Goal: Information Seeking & Learning: Find specific fact

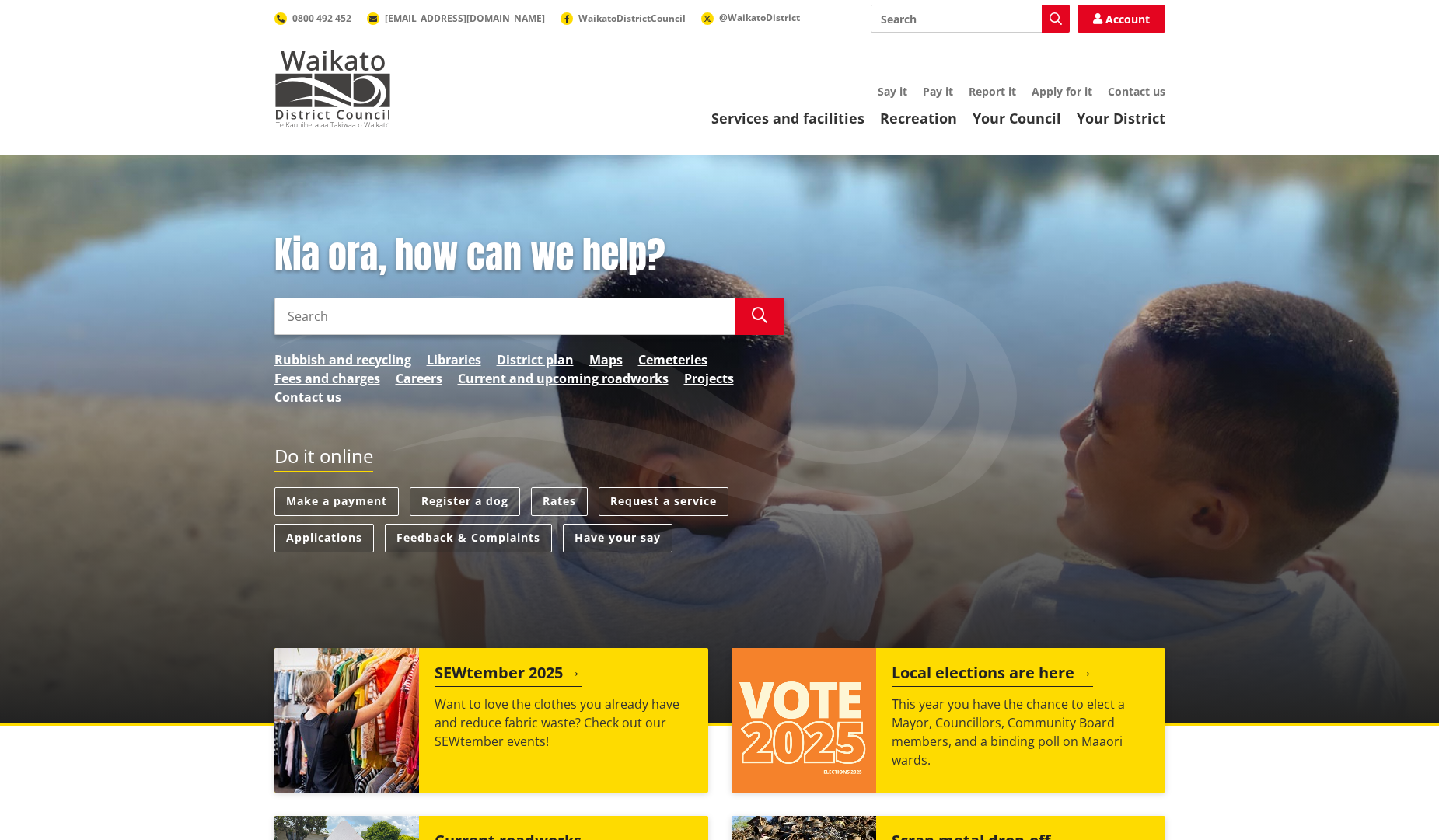
click at [512, 298] on input "Search" at bounding box center [505, 316] width 461 height 37
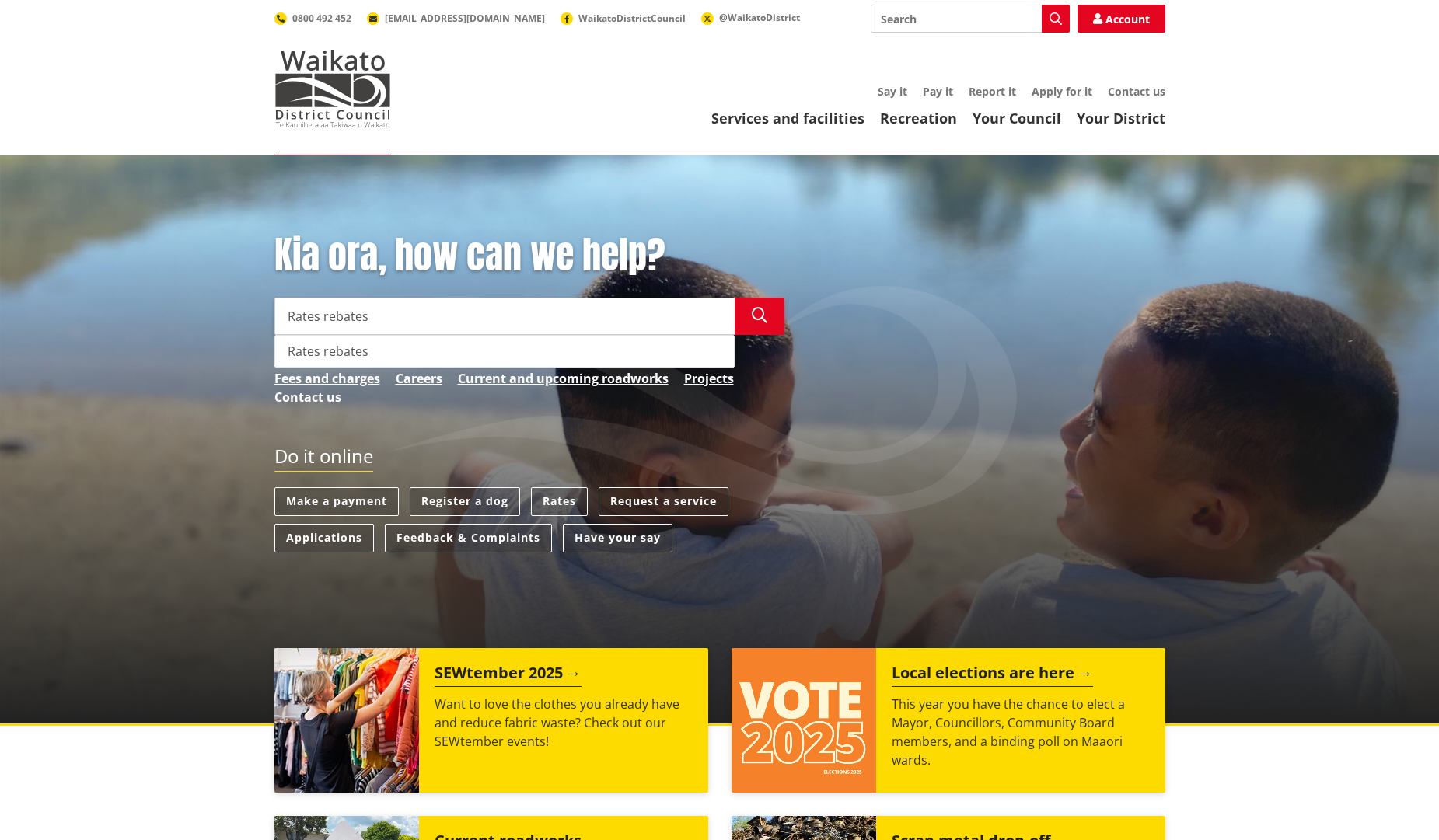
type input "Rates rebates"
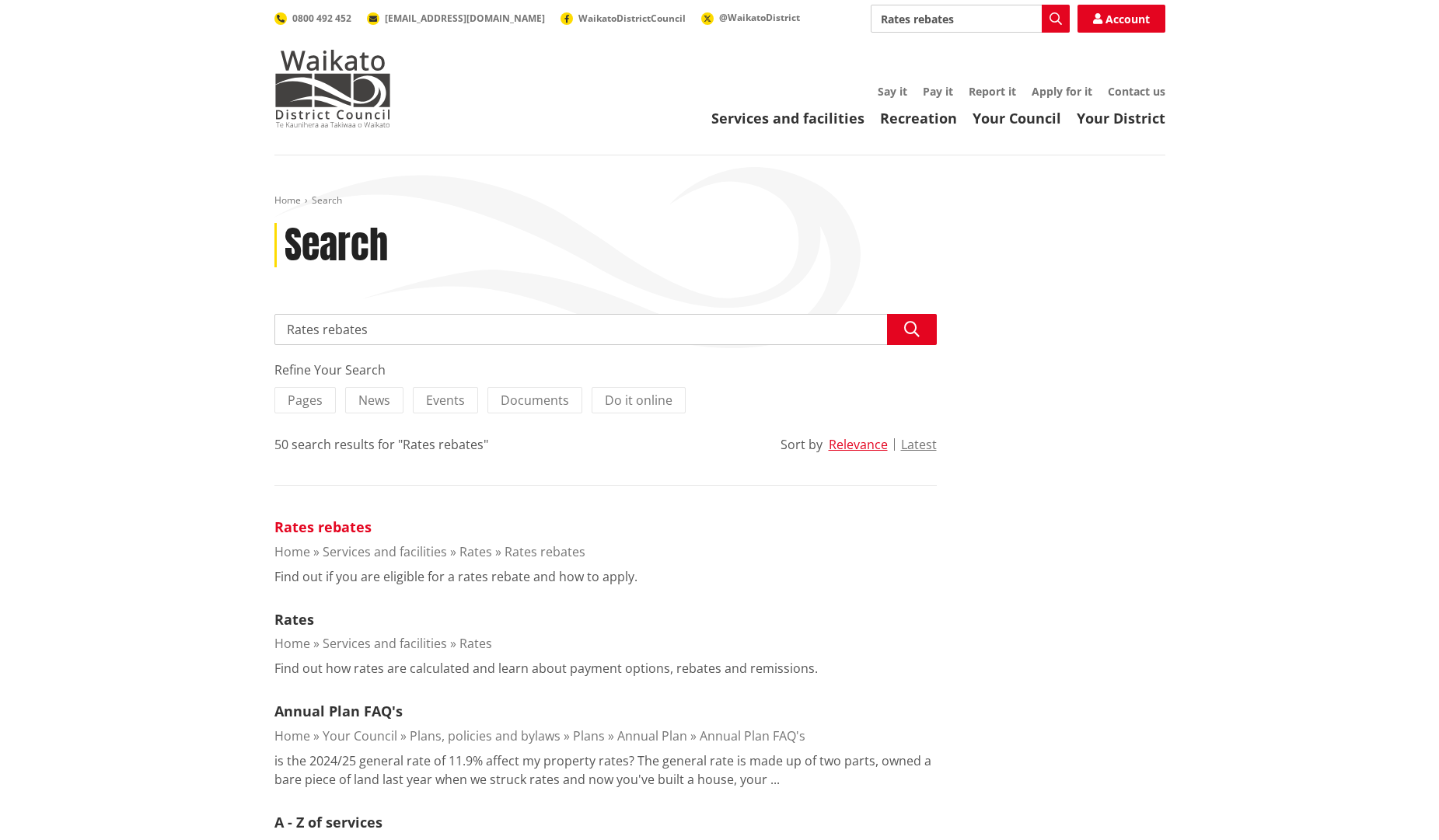
click at [361, 532] on link "Rates rebates" at bounding box center [323, 527] width 97 height 18
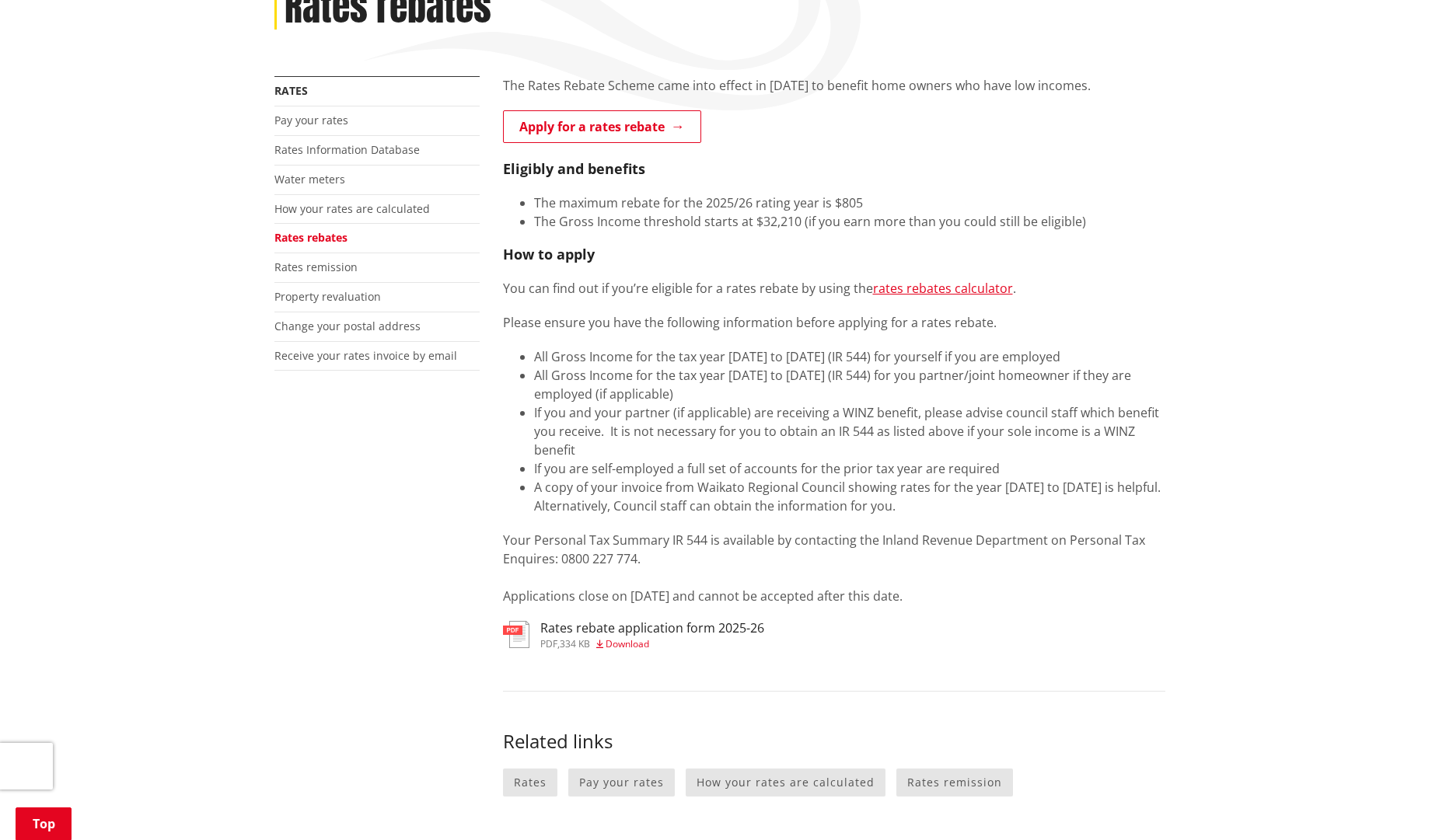
scroll to position [235, 0]
click at [903, 289] on link "rates rebates calculator" at bounding box center [942, 291] width 140 height 17
click at [910, 296] on link "rates rebates calculator" at bounding box center [942, 291] width 140 height 17
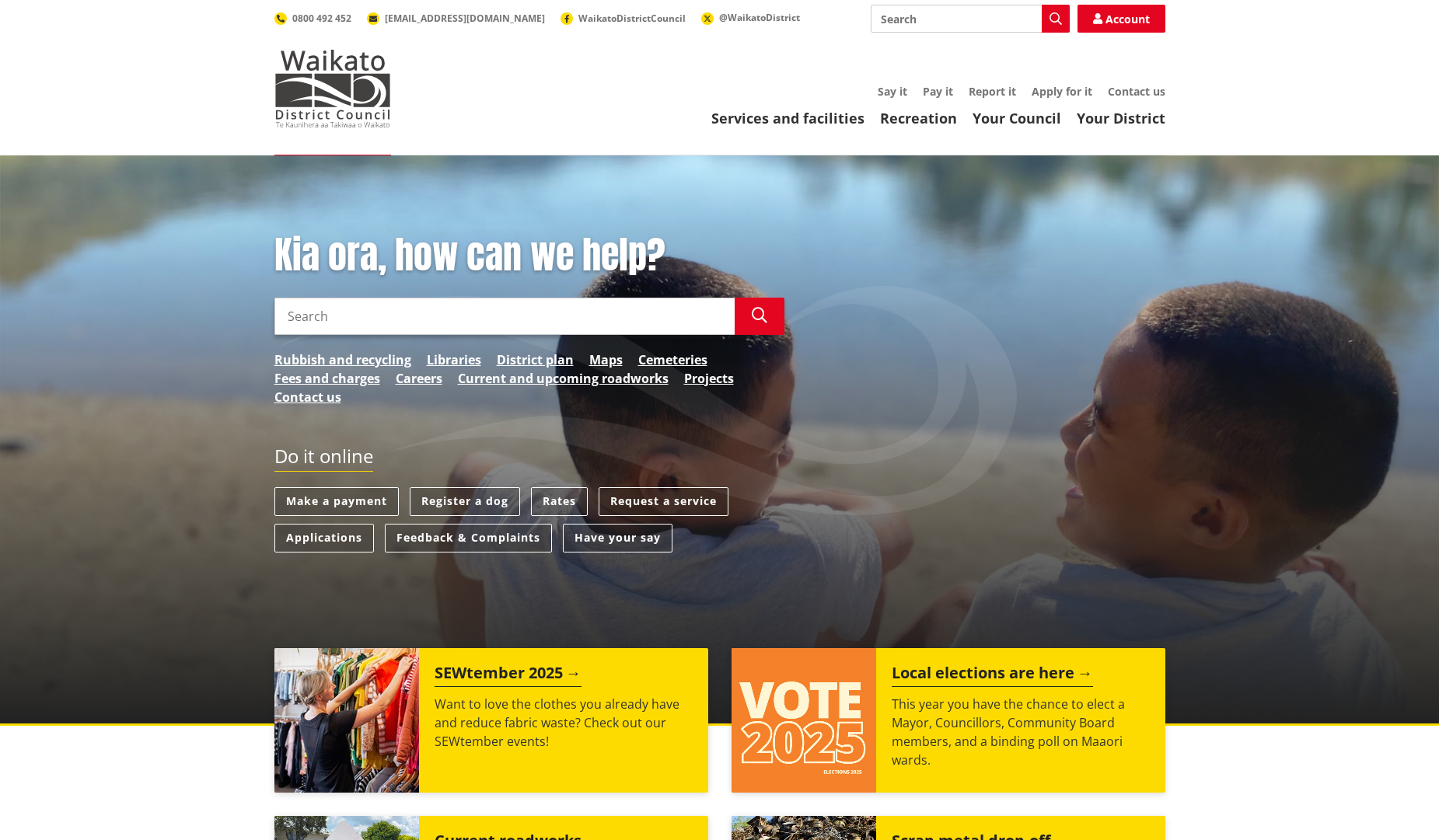
click at [508, 326] on input "Search" at bounding box center [505, 316] width 461 height 37
type input "rateable value"
click at [761, 331] on button "Search" at bounding box center [759, 316] width 50 height 37
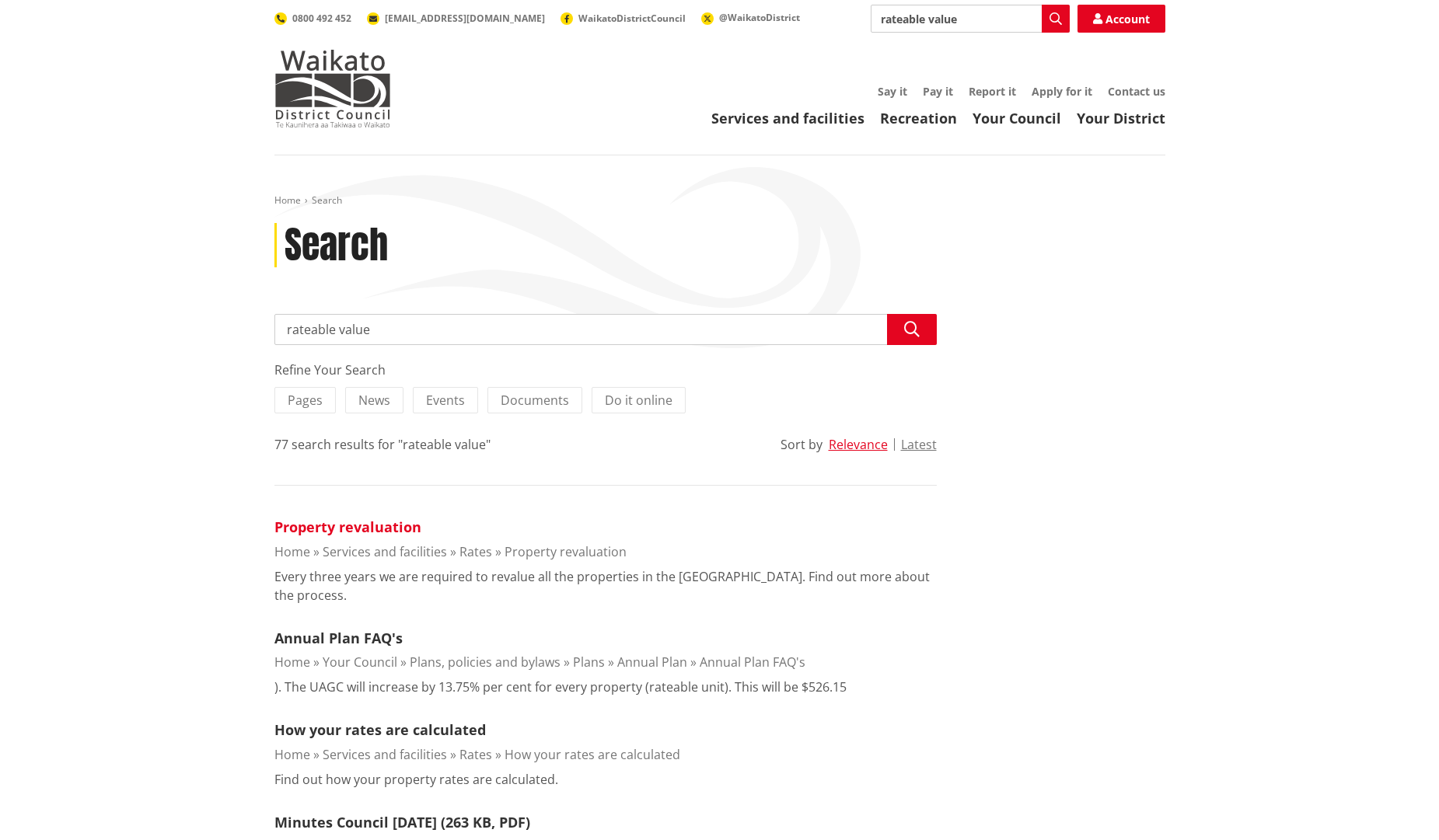
click at [340, 534] on link "Property revaluation" at bounding box center [348, 527] width 147 height 18
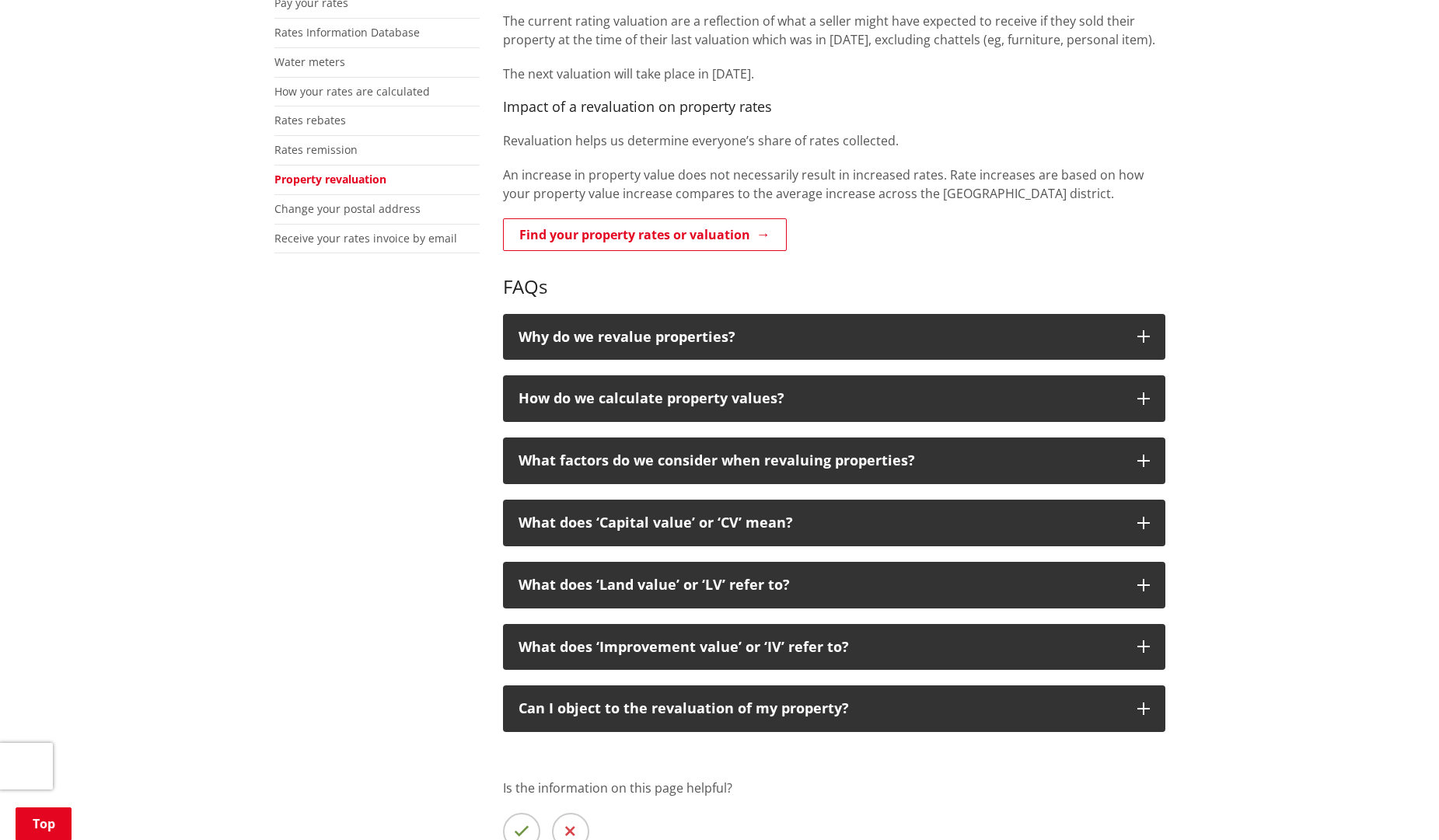
scroll to position [440, 0]
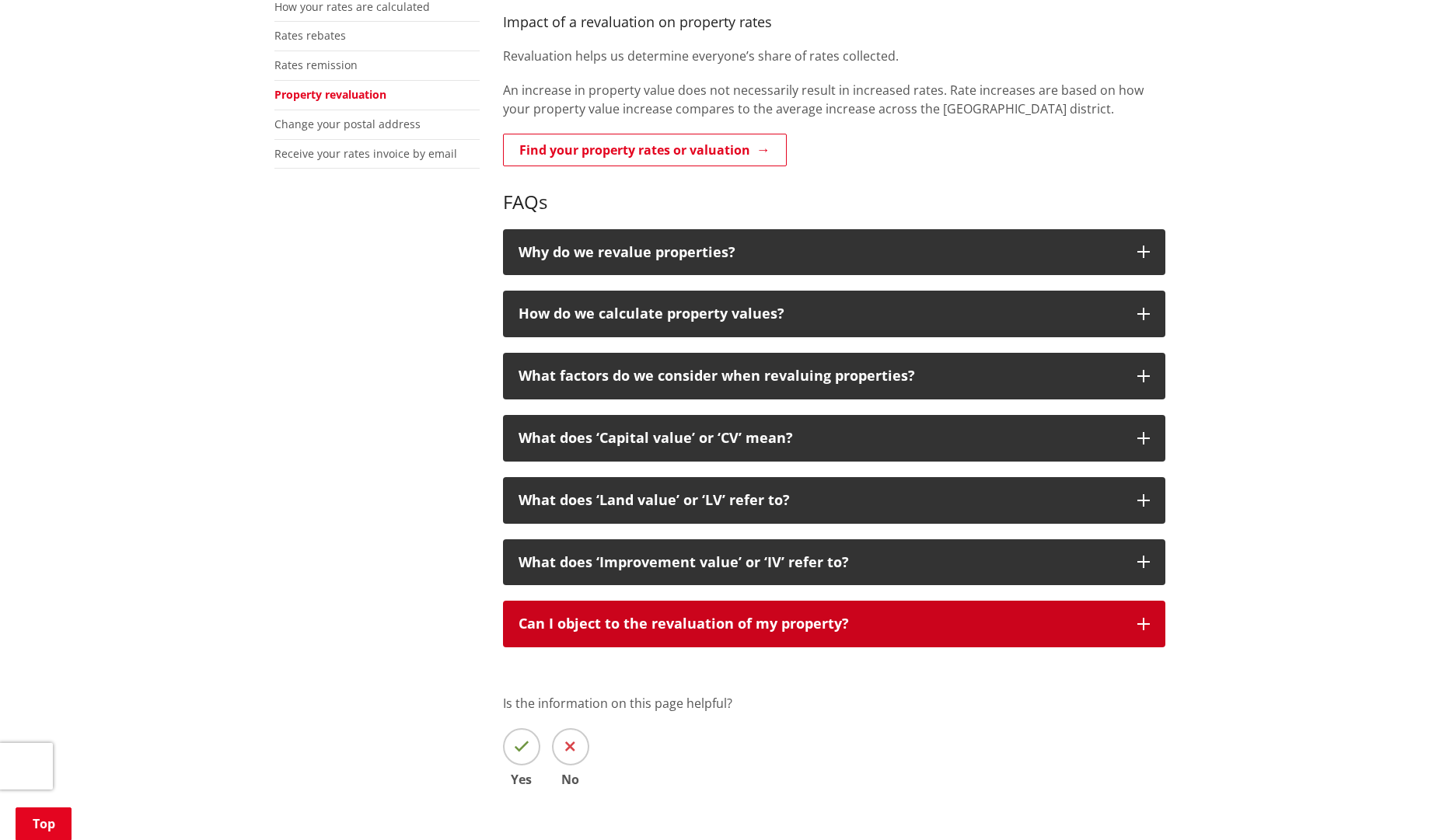
click at [697, 622] on p "Can I object to the revaluation of my property?" at bounding box center [820, 624] width 603 height 16
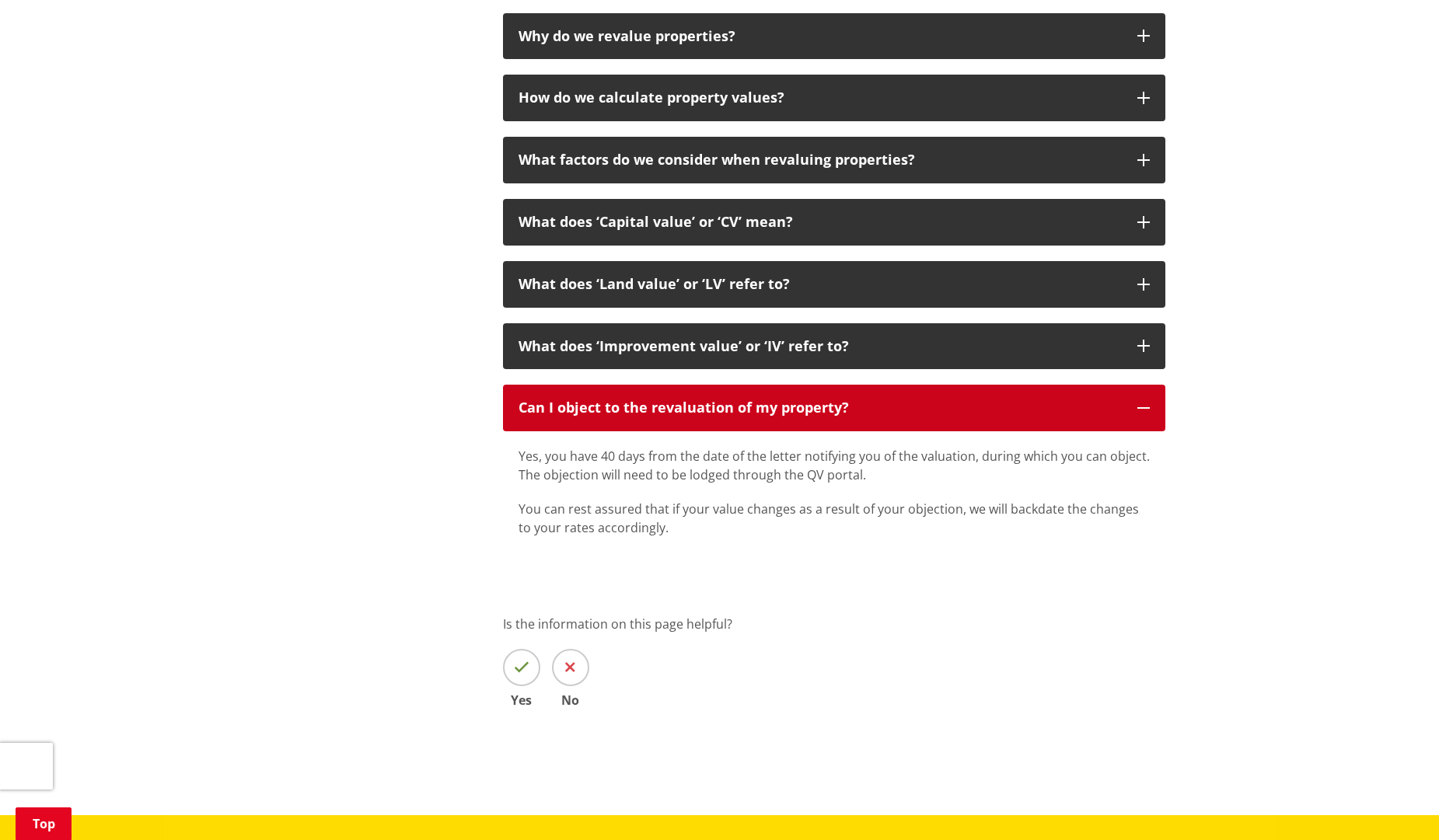
scroll to position [653, 0]
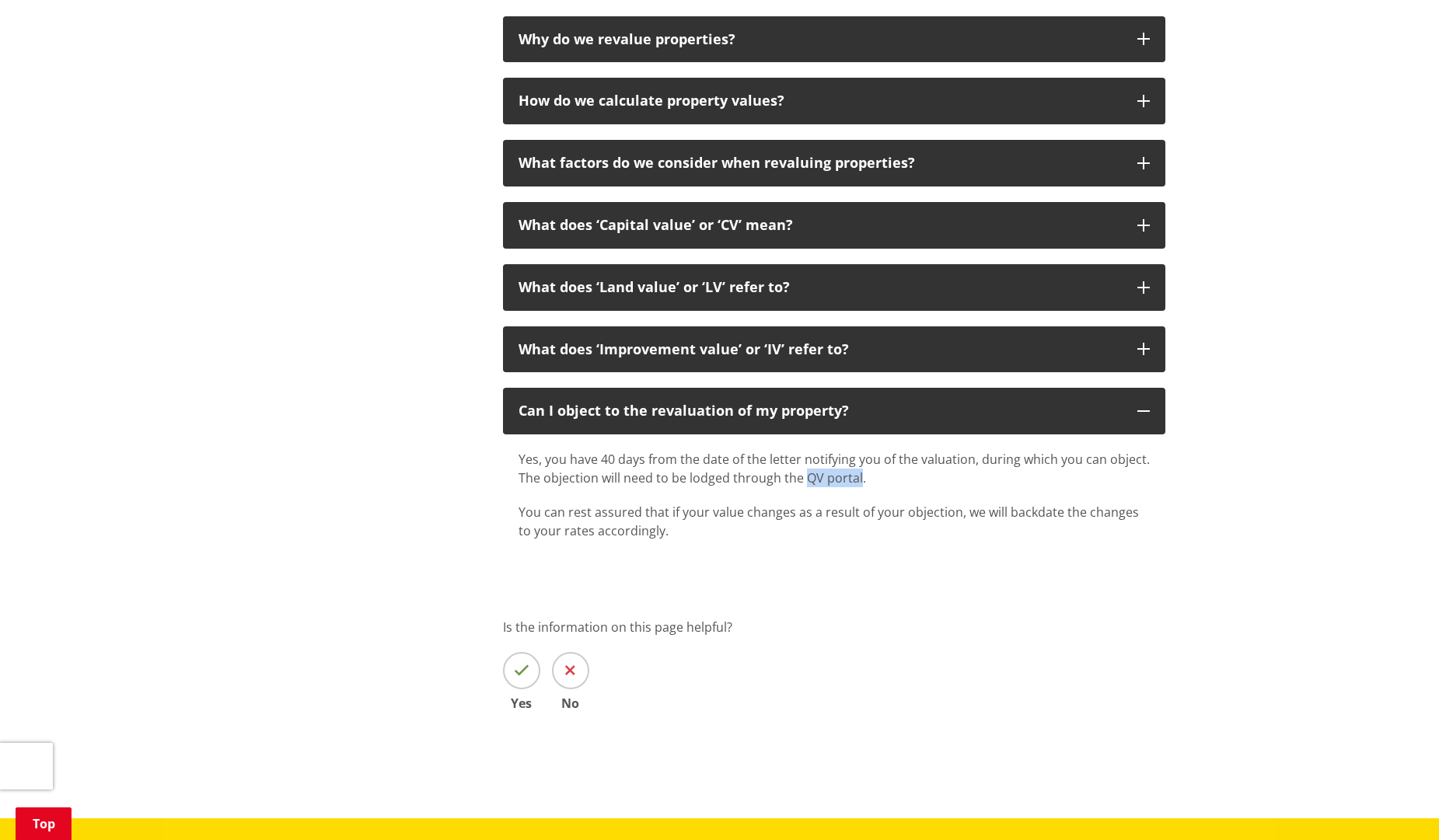
drag, startPoint x: 805, startPoint y: 483, endPoint x: 860, endPoint y: 475, distance: 55.6
click at [860, 475] on p "Yes, you have 40 days from the date of the letter notifying you of the valuatio…" at bounding box center [834, 468] width 631 height 37
copy p "QV portal"
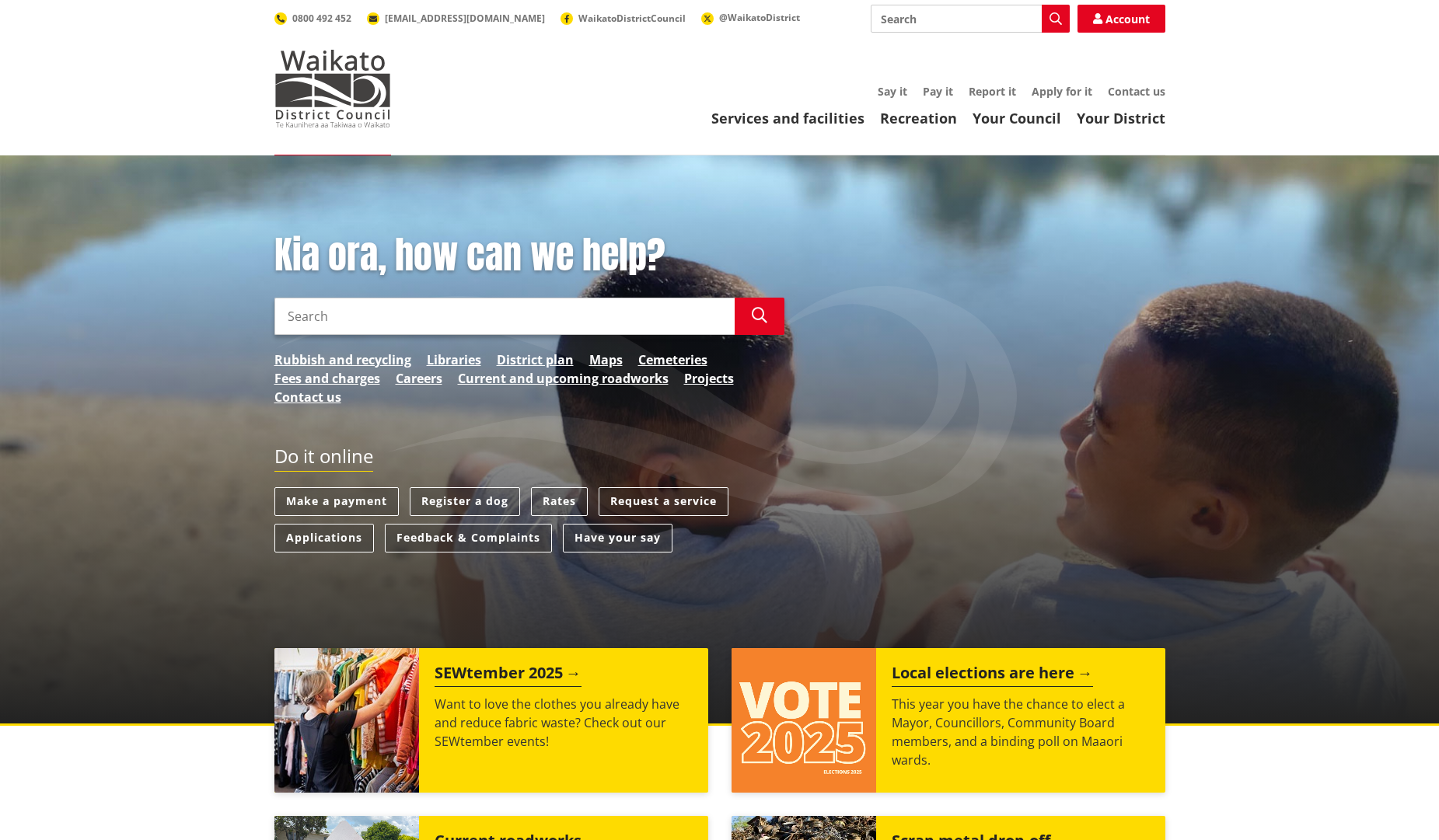
click at [627, 329] on input "Search" at bounding box center [505, 316] width 461 height 37
paste input "Object to Rating Valuation"
type input "Object to Rating Valuation"
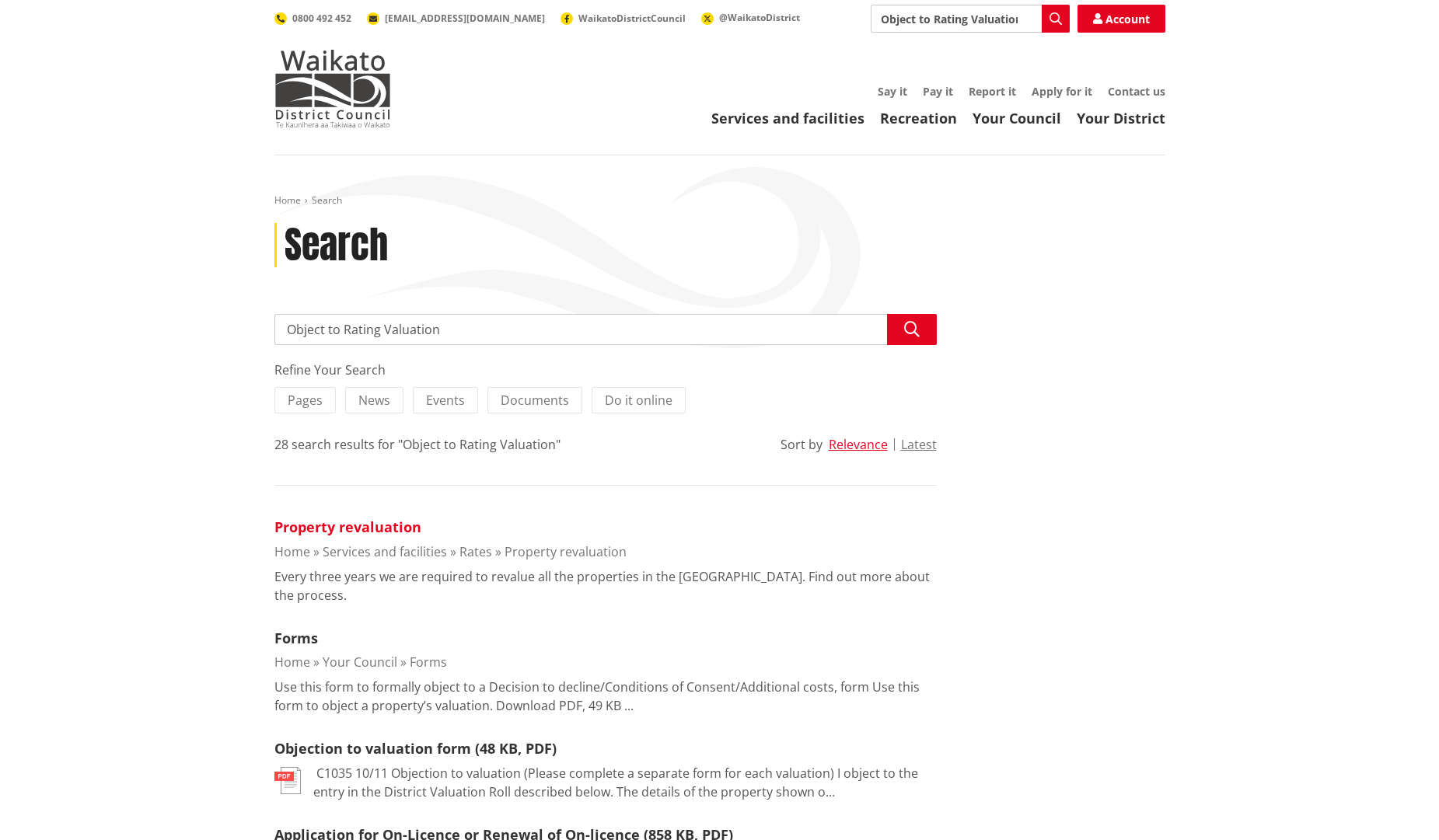
click at [387, 527] on link "Property revaluation" at bounding box center [348, 527] width 147 height 18
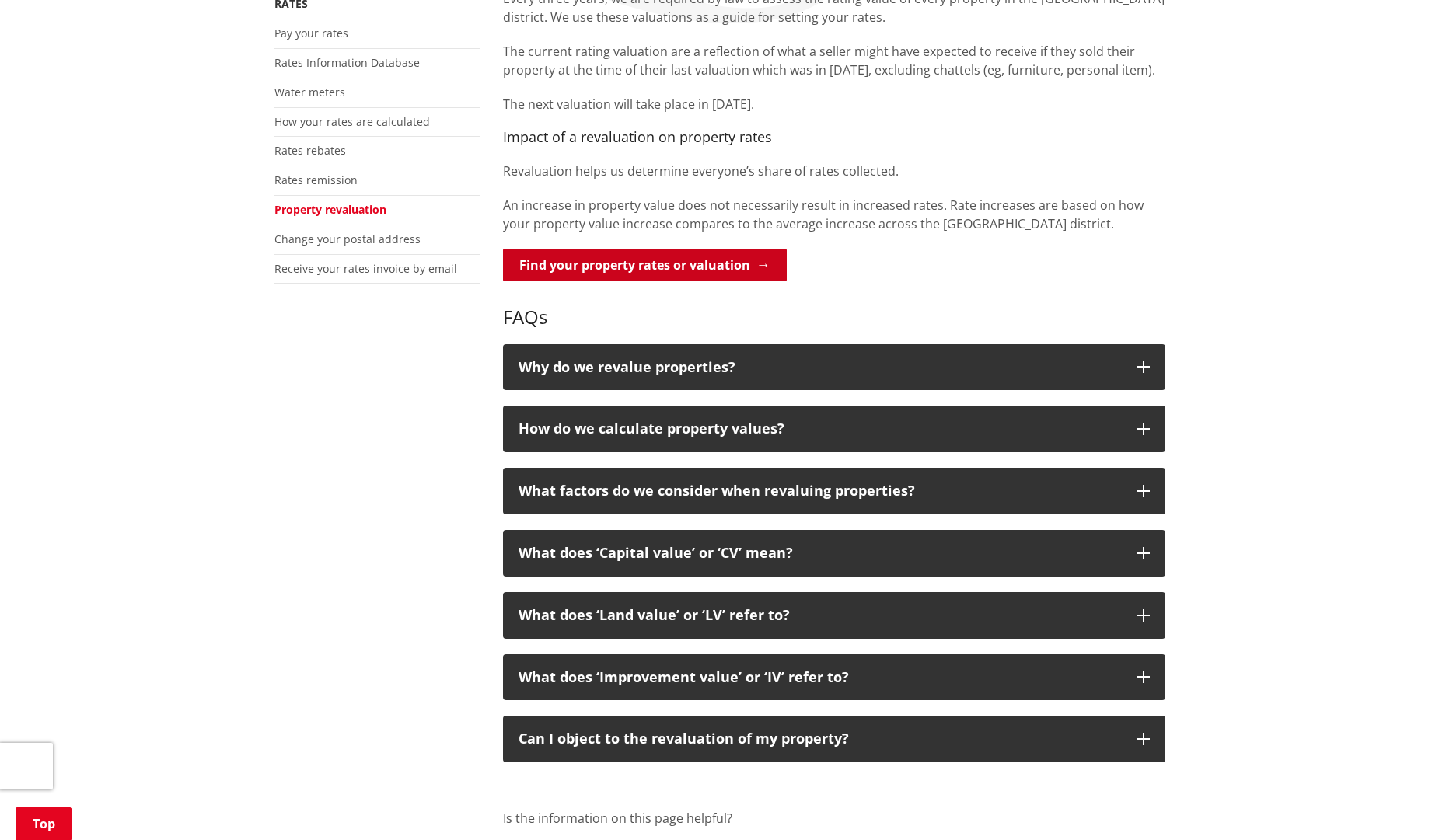
scroll to position [156, 0]
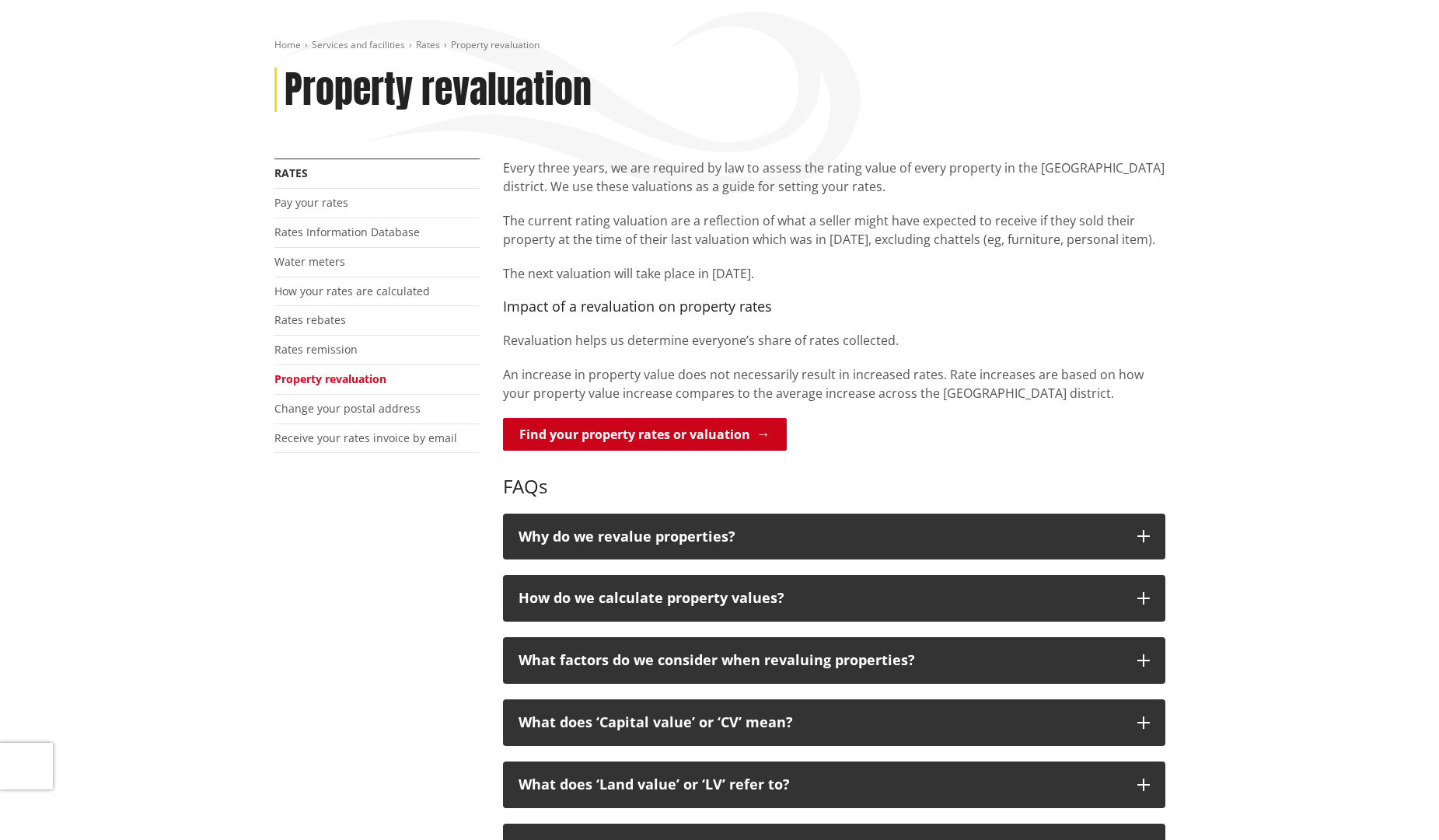
click at [614, 435] on link "Find your property rates or valuation" at bounding box center [645, 434] width 284 height 33
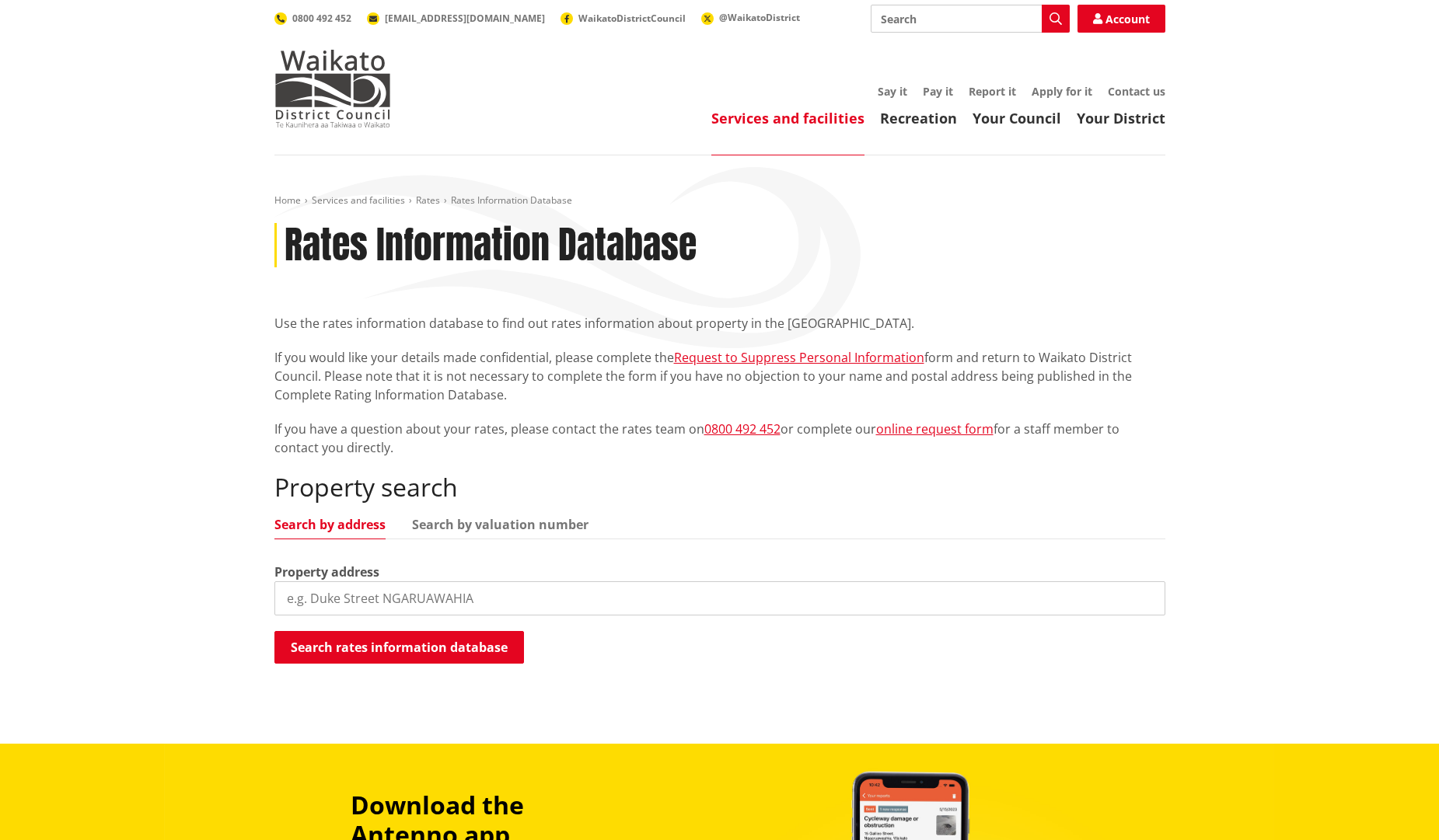
click at [477, 587] on input "search" at bounding box center [720, 598] width 891 height 34
type input "132 hillpark drive pokeno"
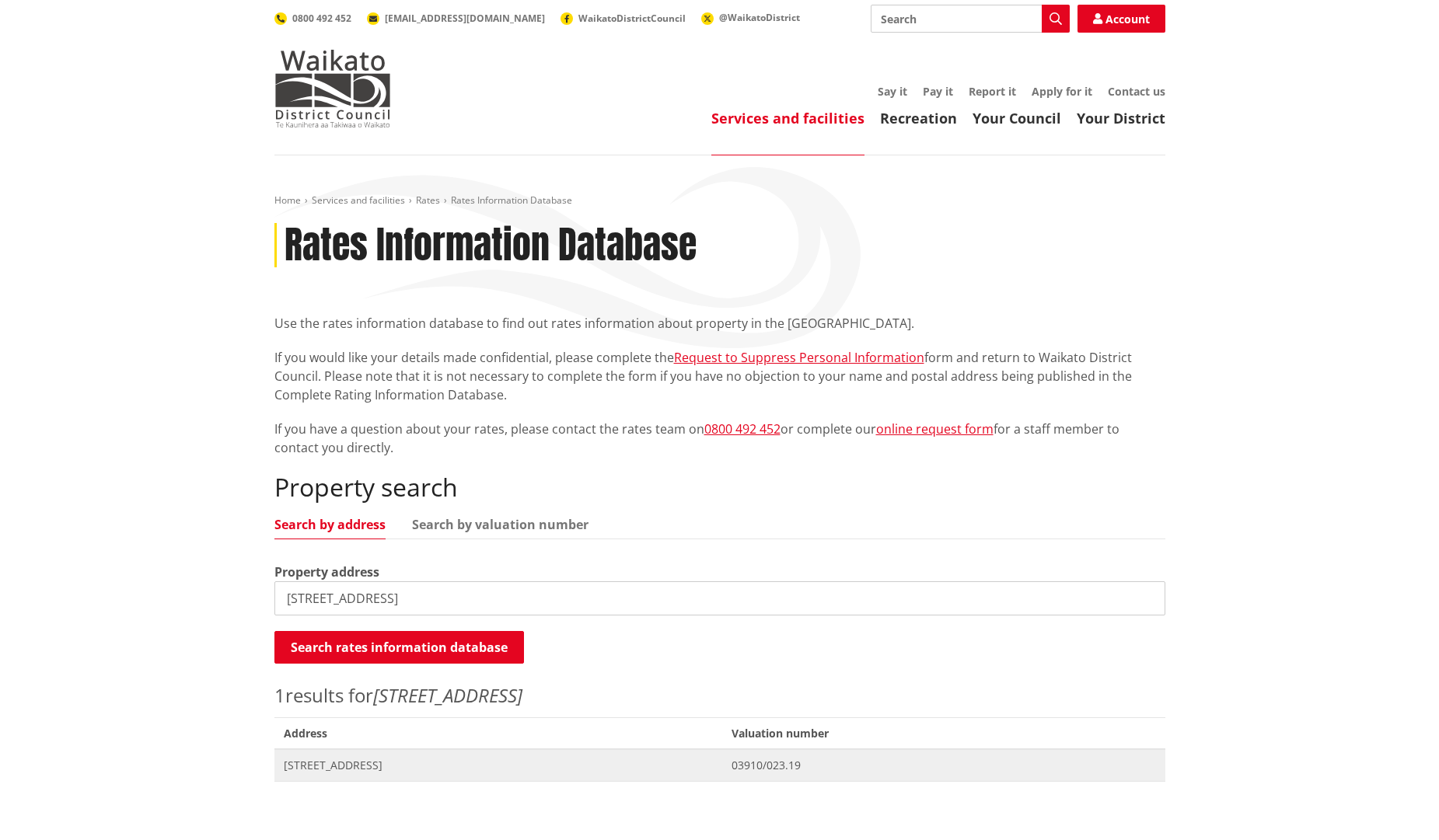
click at [393, 758] on span "[STREET_ADDRESS]" at bounding box center [498, 766] width 430 height 16
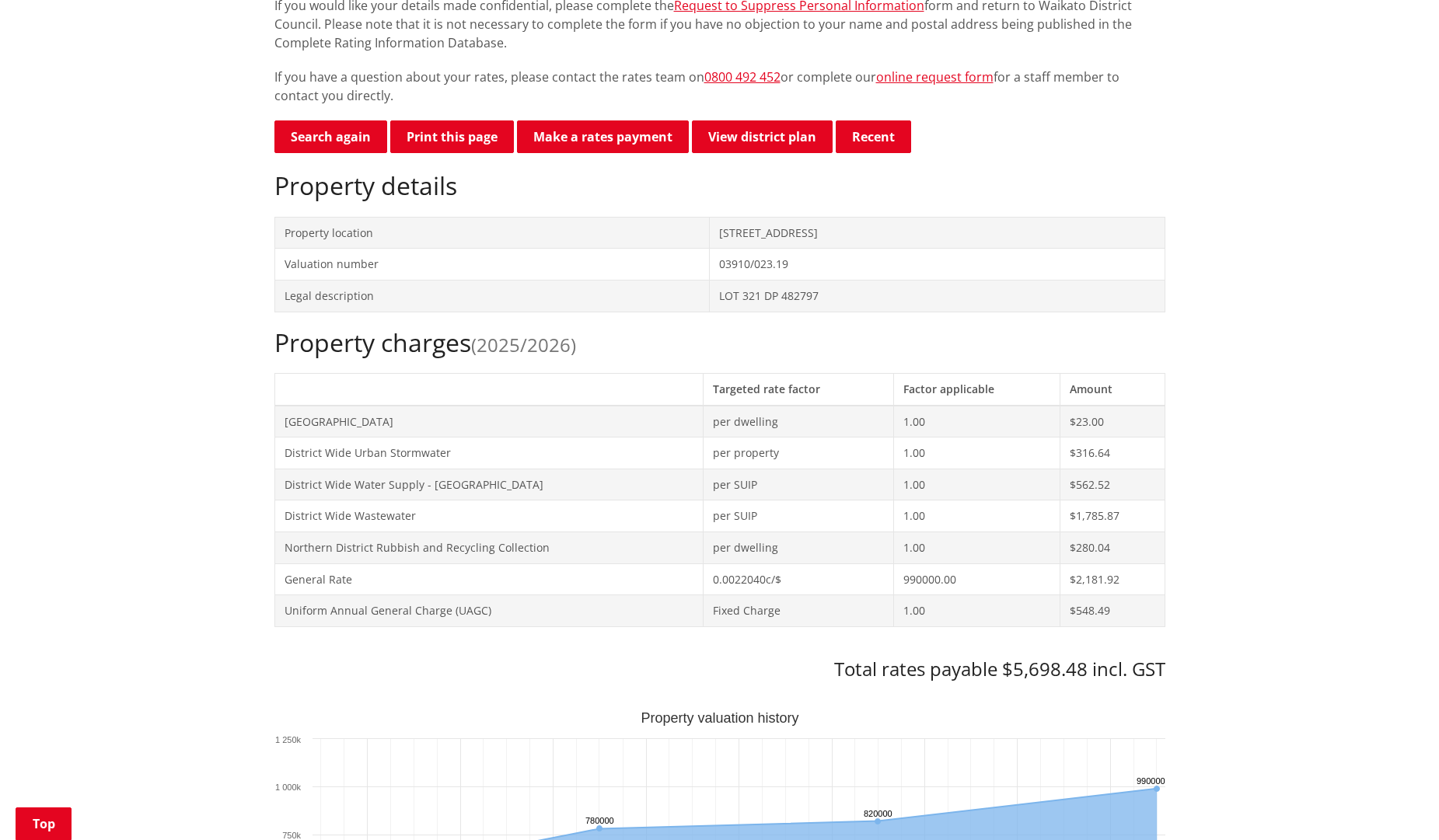
scroll to position [440, 0]
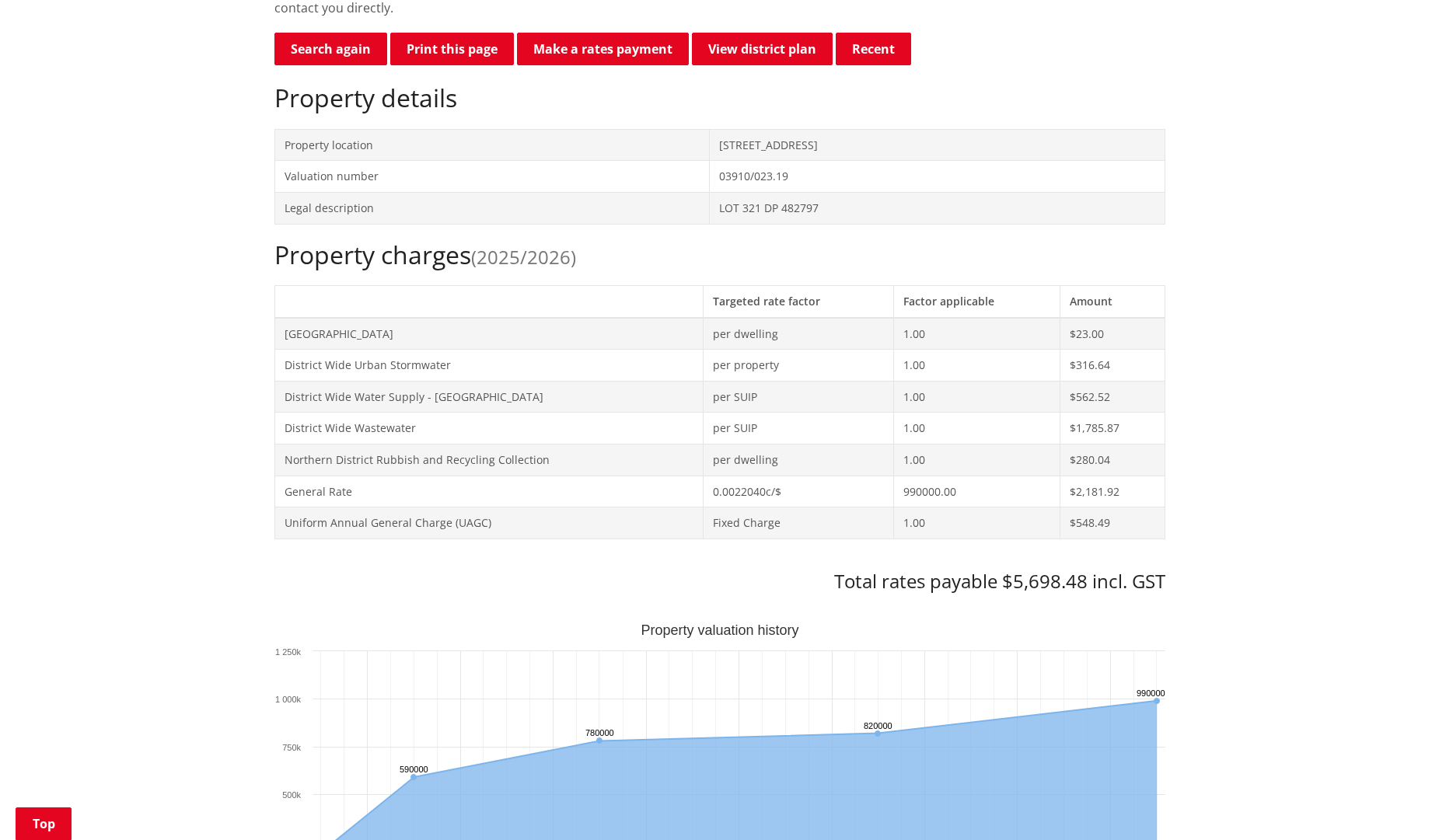
click at [930, 486] on td "990000.00" at bounding box center [977, 491] width 166 height 32
click at [878, 534] on td "Fixed Charge" at bounding box center [798, 524] width 191 height 32
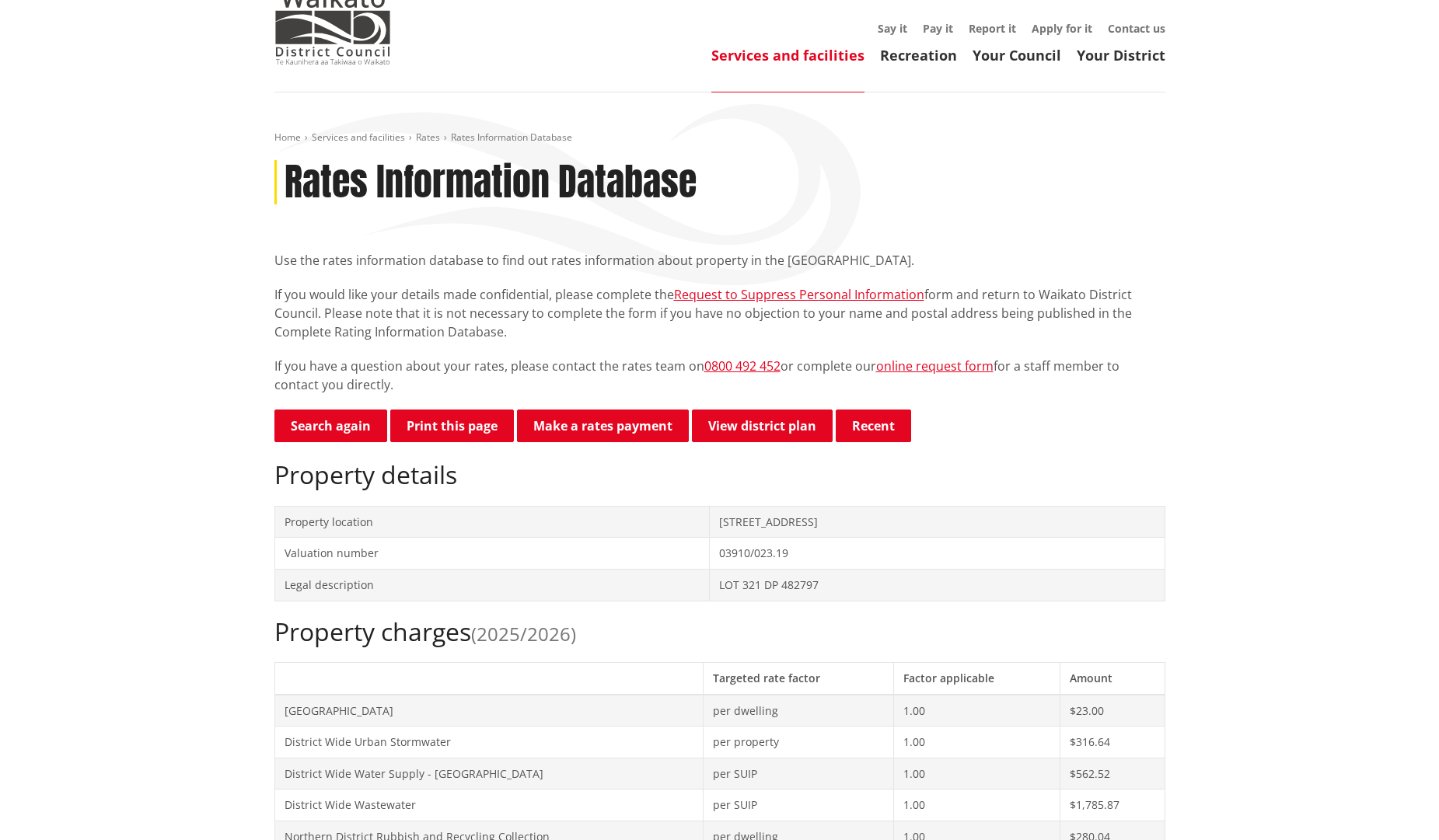
scroll to position [50, 0]
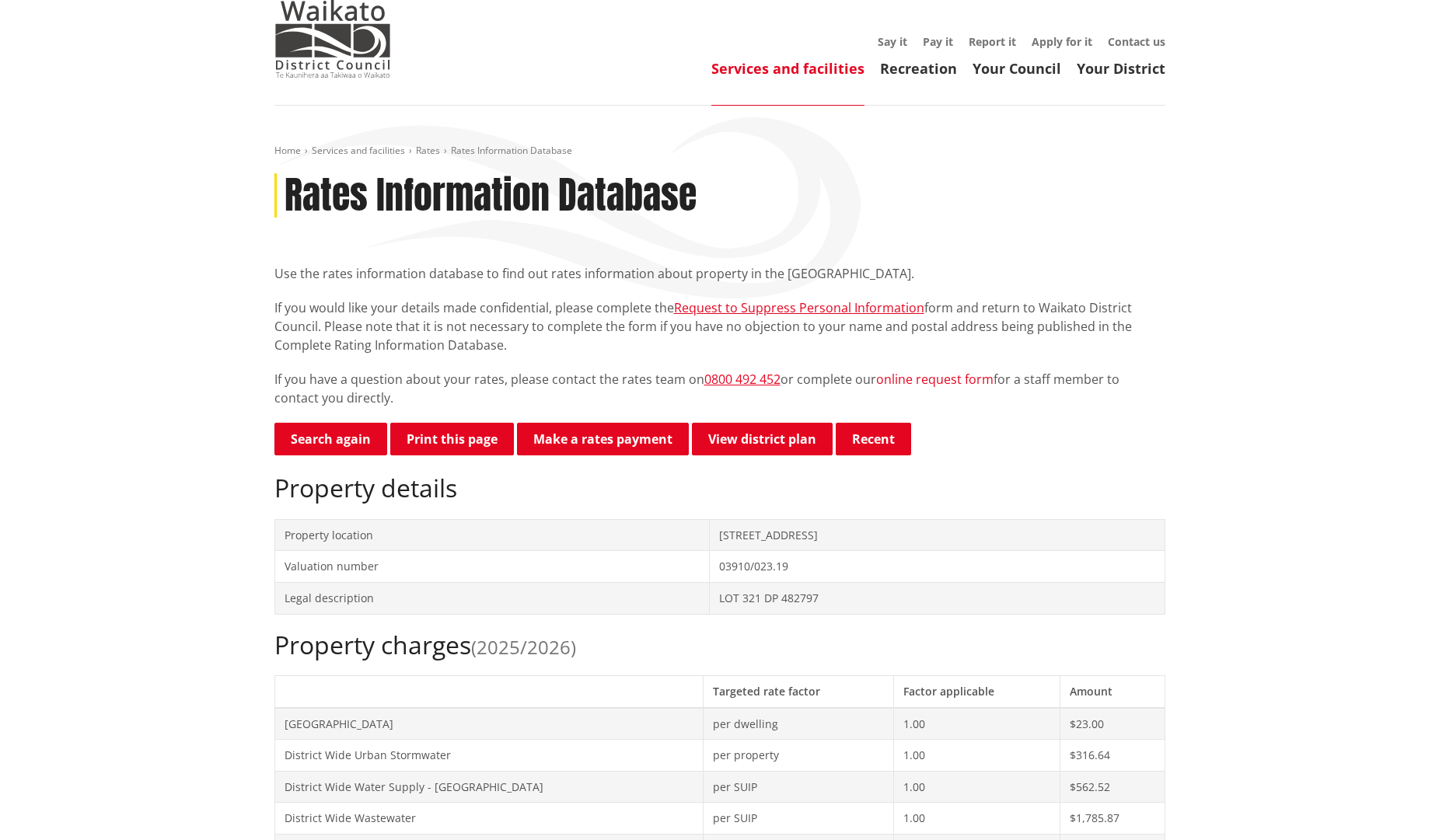
click at [939, 380] on link "online request form" at bounding box center [934, 379] width 117 height 17
